Goal: Task Accomplishment & Management: Manage account settings

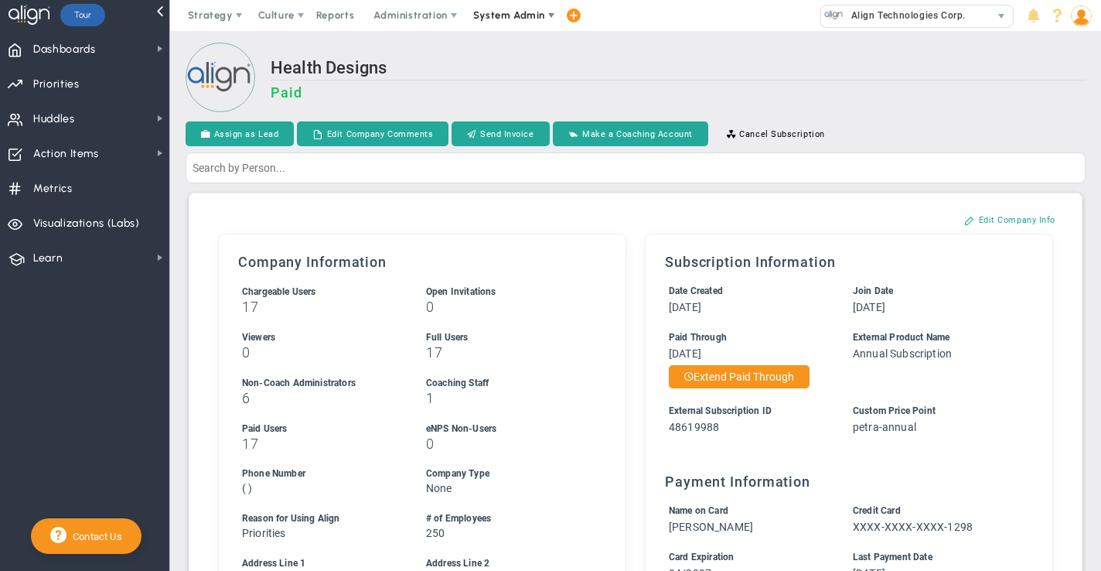
click at [487, 19] on span "System Admin" at bounding box center [509, 15] width 72 height 12
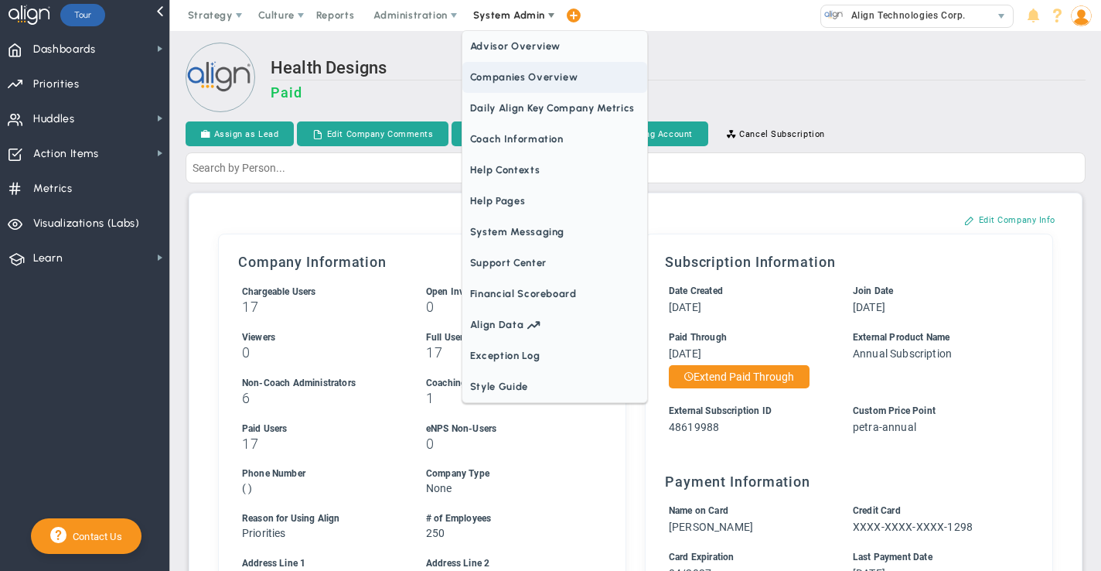
click at [481, 79] on span "Companies Overview" at bounding box center [554, 77] width 185 height 31
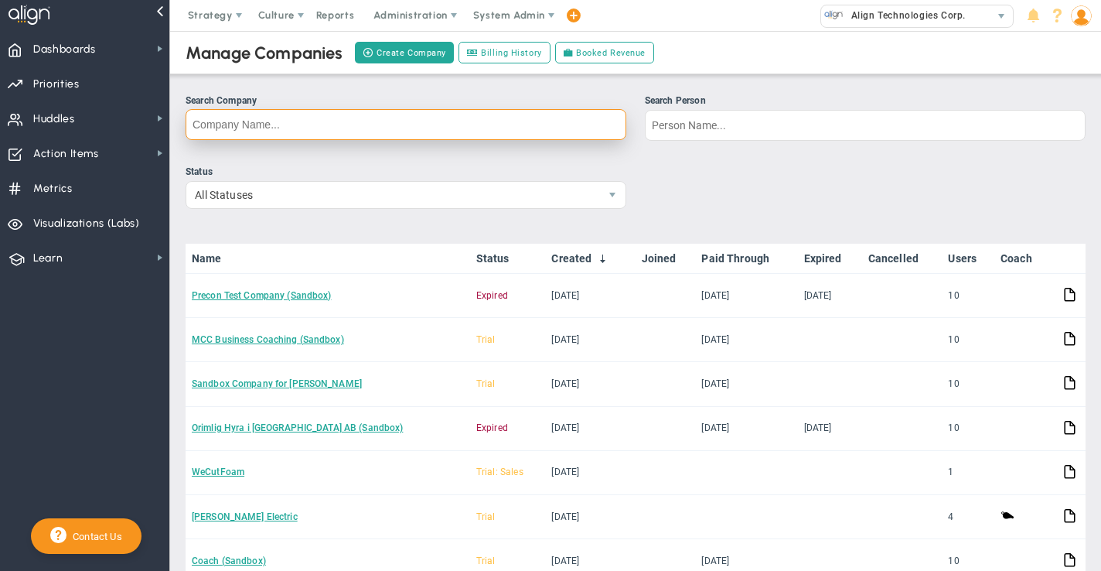
click at [227, 123] on input "Search Company" at bounding box center [406, 124] width 441 height 31
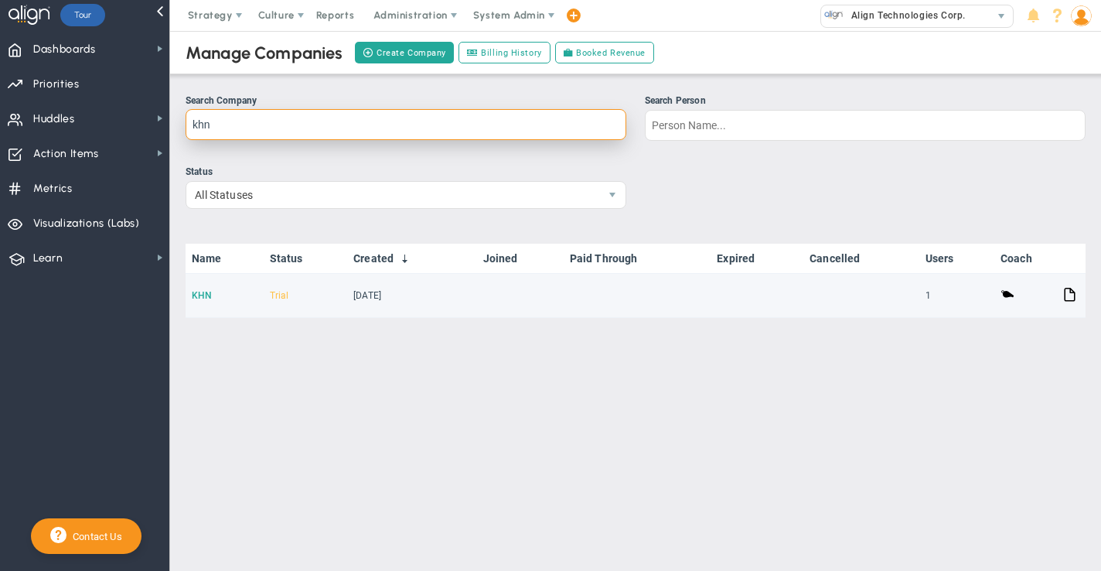
type input "khn"
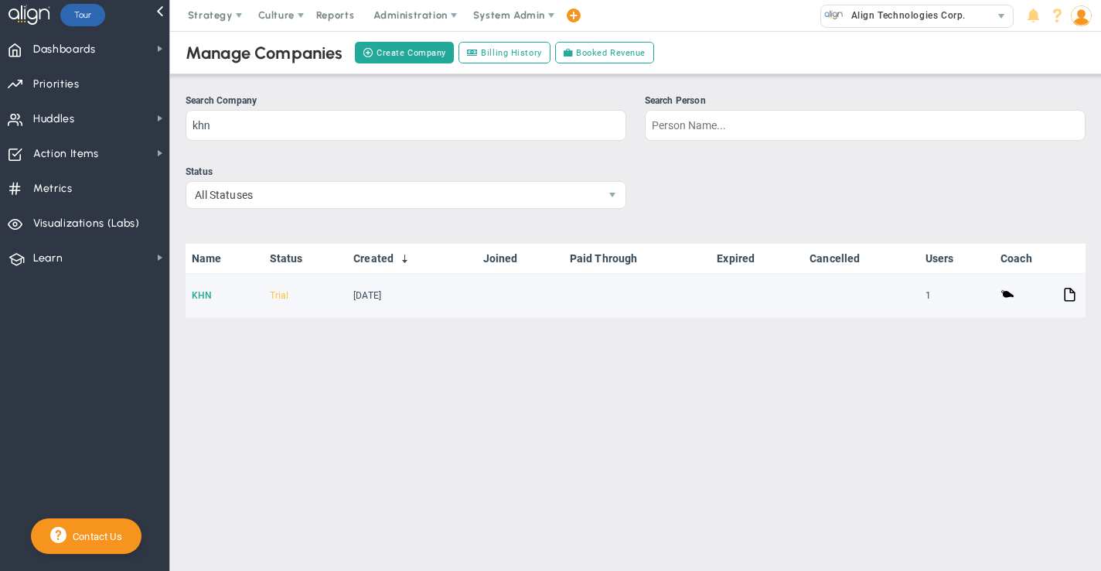
click at [205, 295] on link "KHN" at bounding box center [202, 295] width 20 height 11
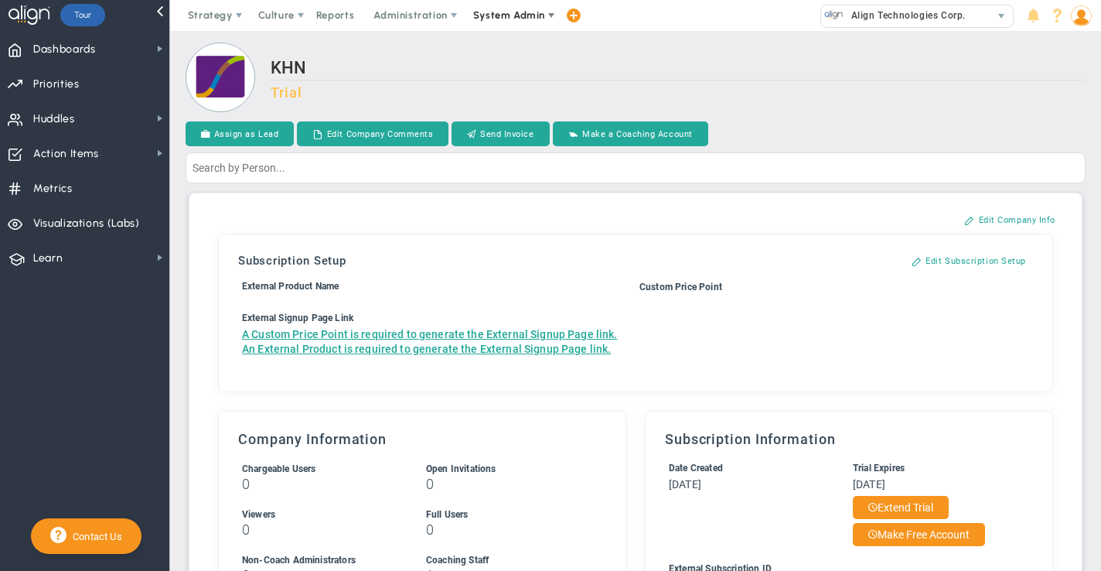
click at [498, 12] on span "System Admin" at bounding box center [509, 15] width 72 height 12
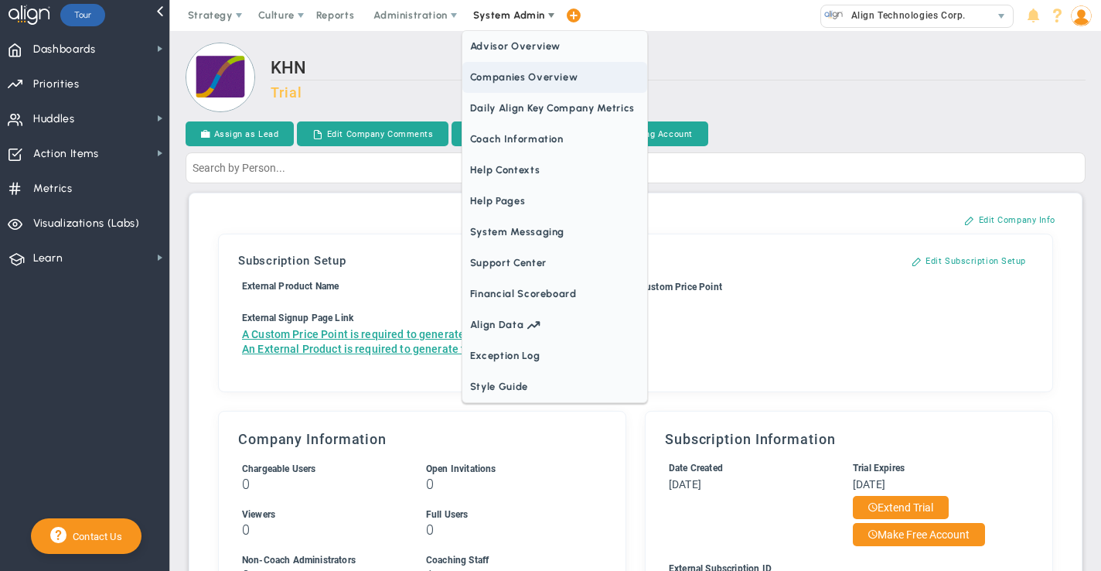
click at [494, 74] on span "Companies Overview" at bounding box center [554, 77] width 185 height 31
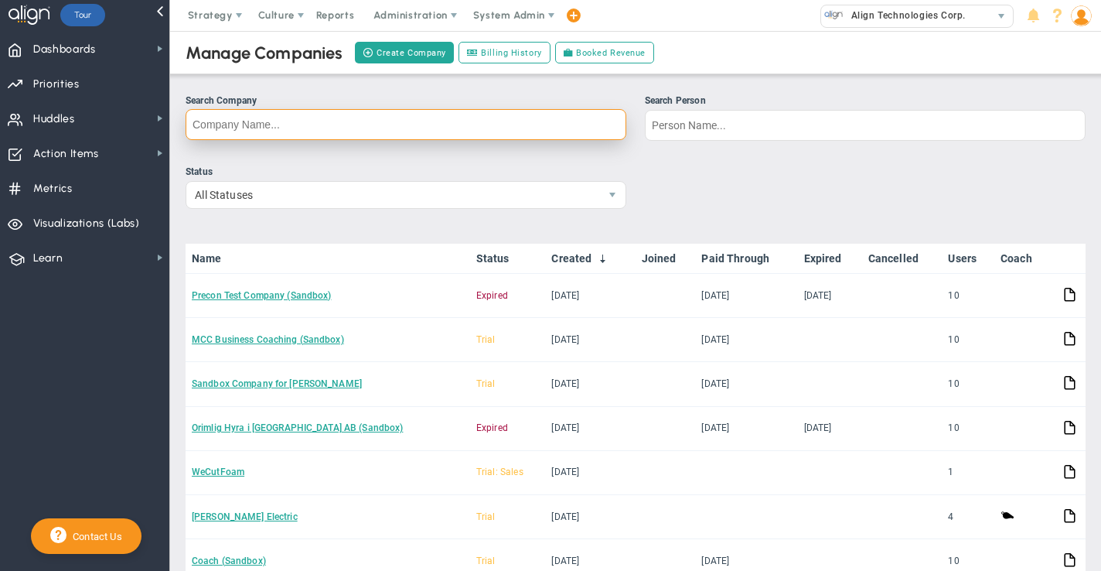
click at [221, 121] on input "Search Company" at bounding box center [406, 124] width 441 height 31
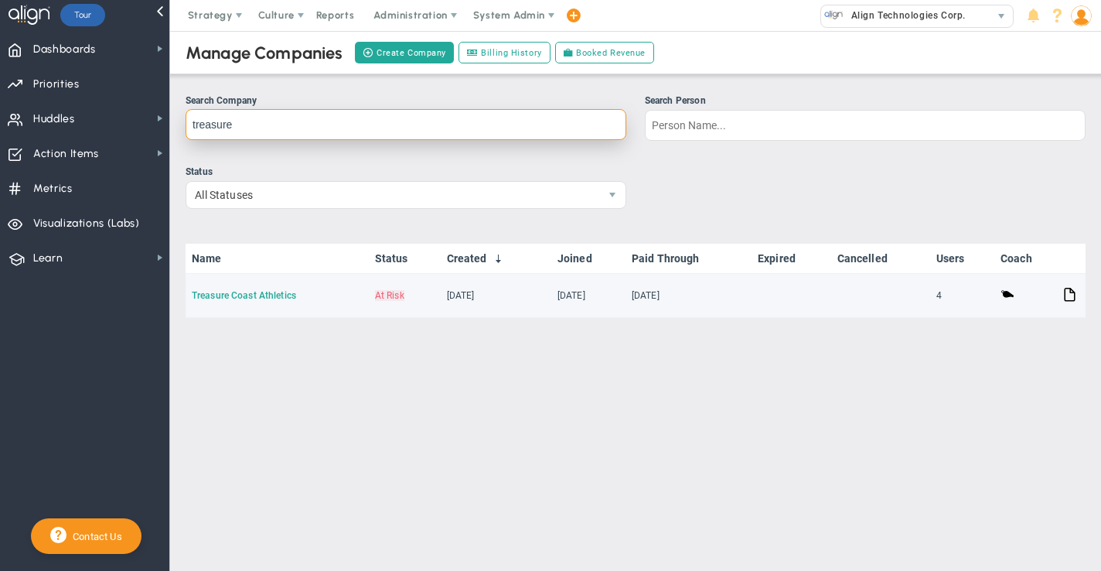
type input "treasure"
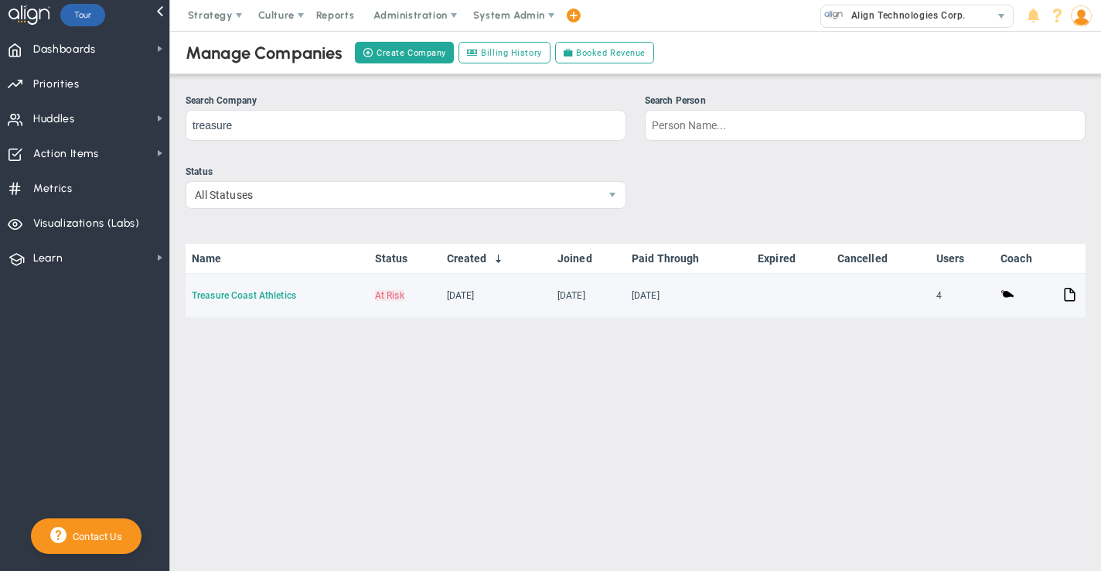
click at [217, 294] on link "Treasure Coast Athletics" at bounding box center [244, 295] width 104 height 11
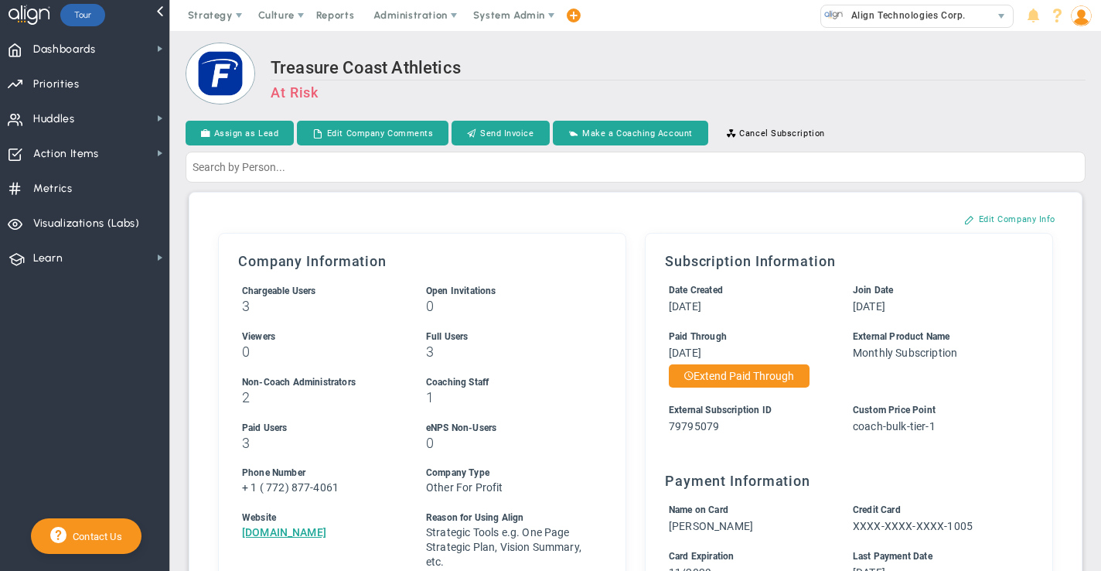
scroll to position [54, 0]
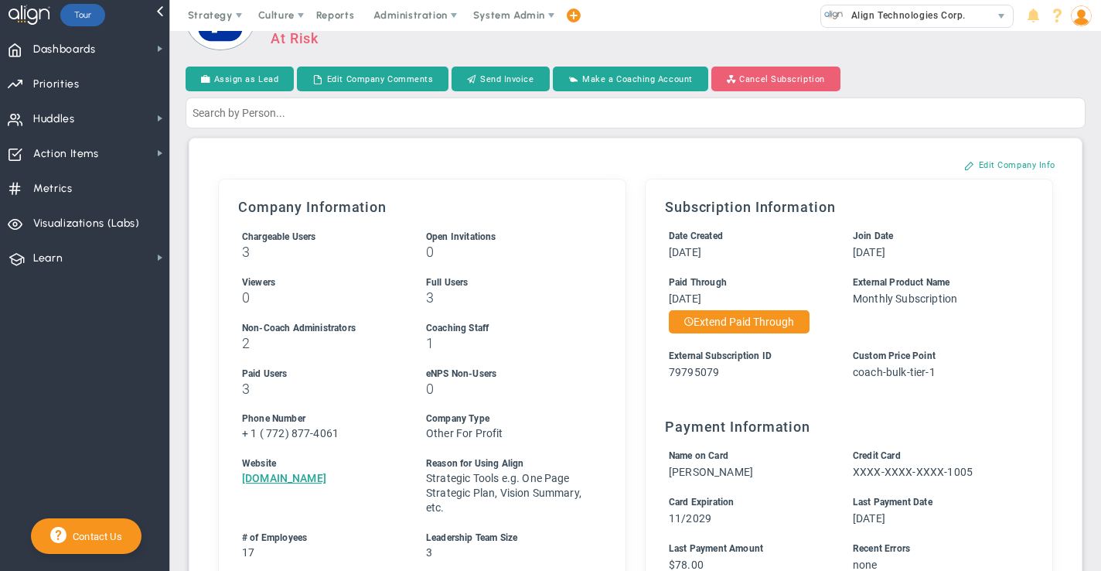
click at [755, 79] on button "Cancel Subscription" at bounding box center [776, 79] width 129 height 25
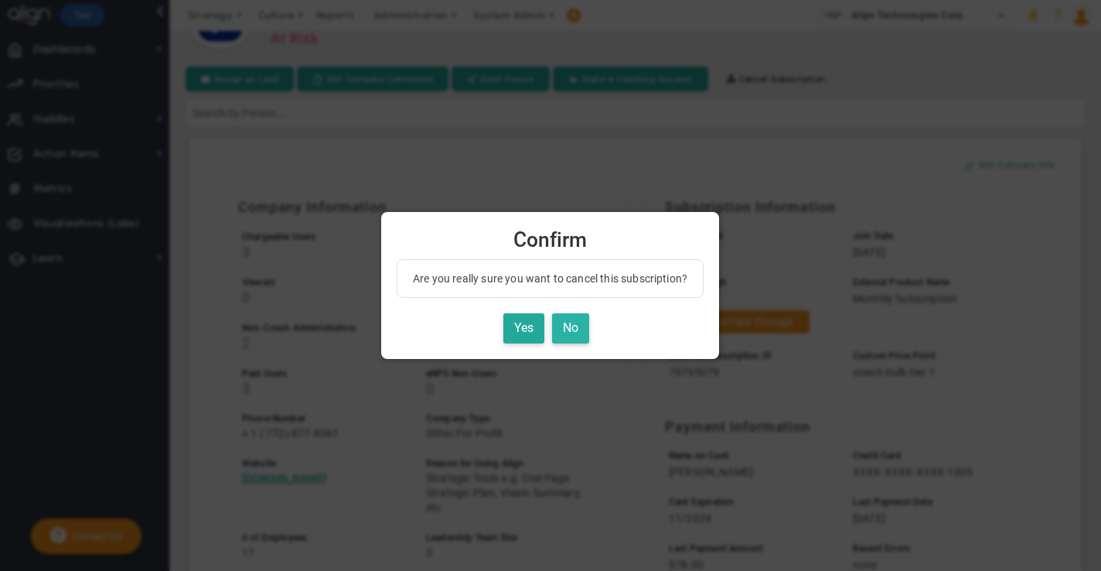
click at [567, 333] on button "No" at bounding box center [570, 328] width 37 height 30
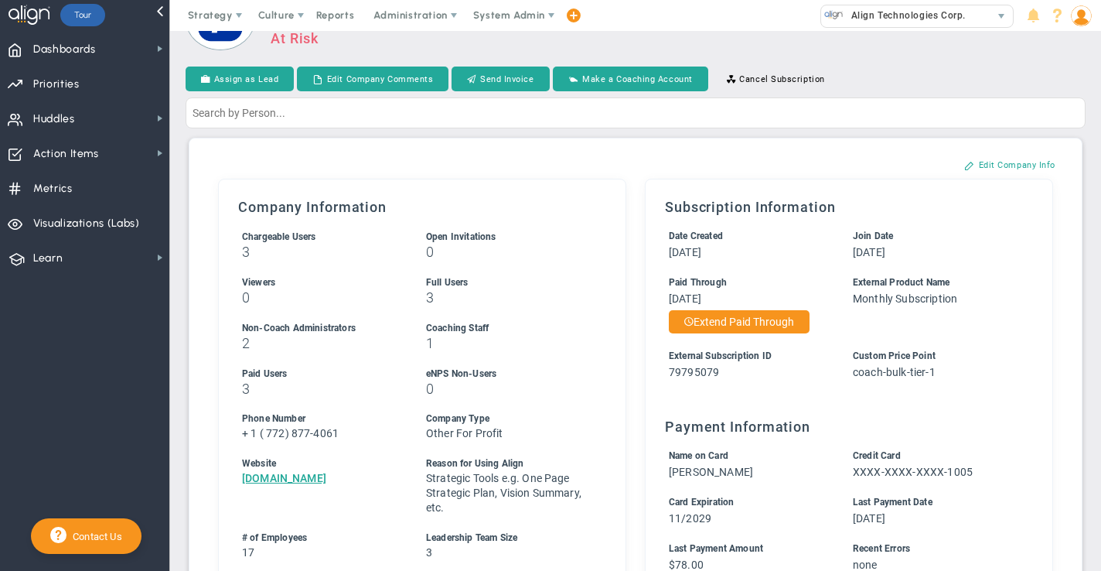
scroll to position [0, 0]
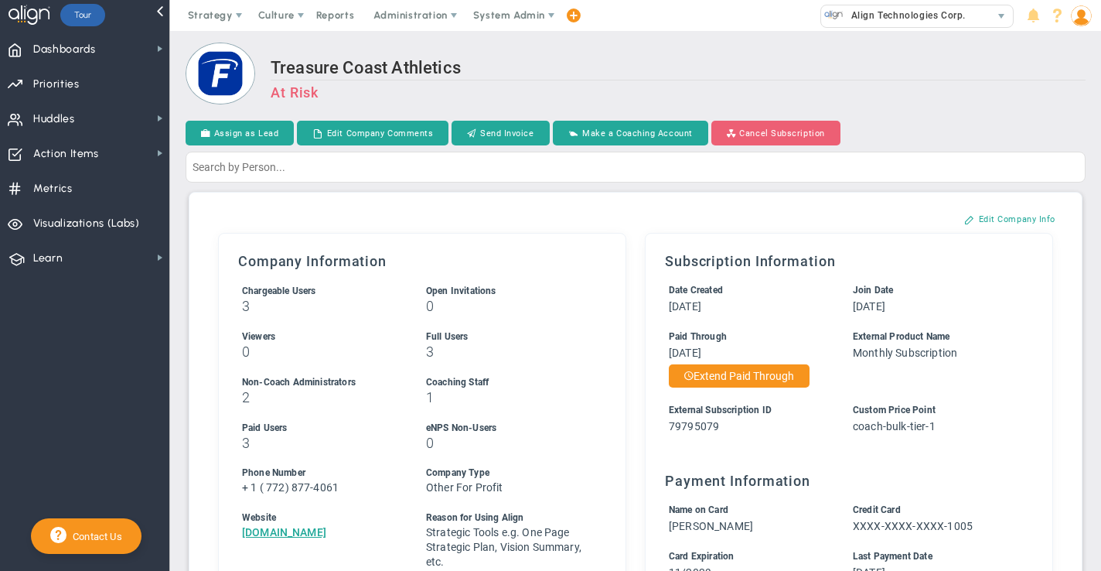
click at [758, 138] on button "Cancel Subscription" at bounding box center [776, 133] width 129 height 25
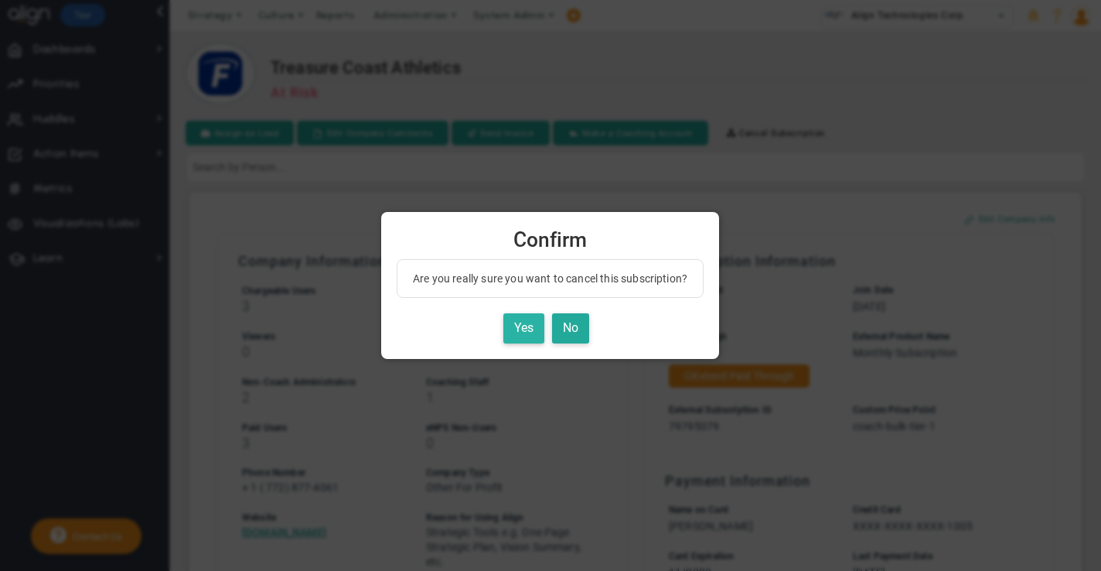
click at [524, 329] on button "Yes" at bounding box center [523, 328] width 41 height 30
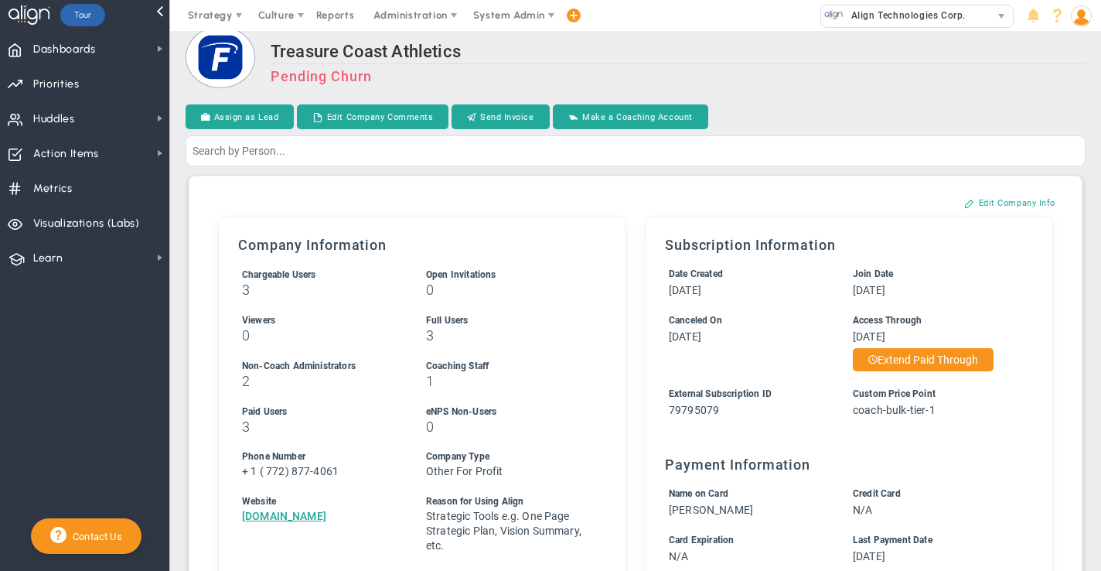
scroll to position [17, 0]
